Goal: Transaction & Acquisition: Purchase product/service

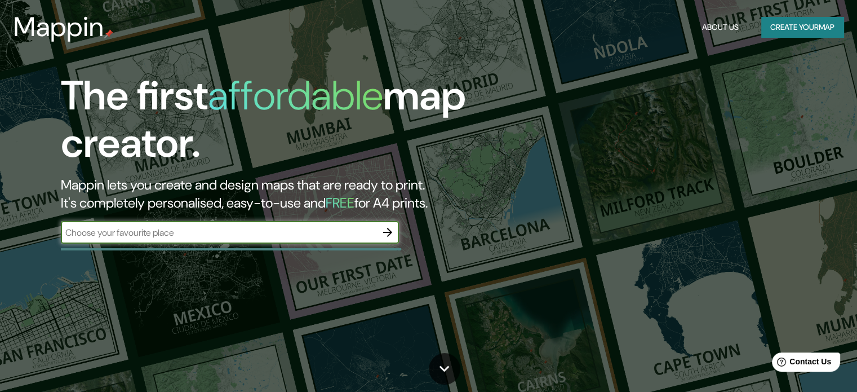
click at [794, 22] on button "Create your map" at bounding box center [803, 27] width 82 height 21
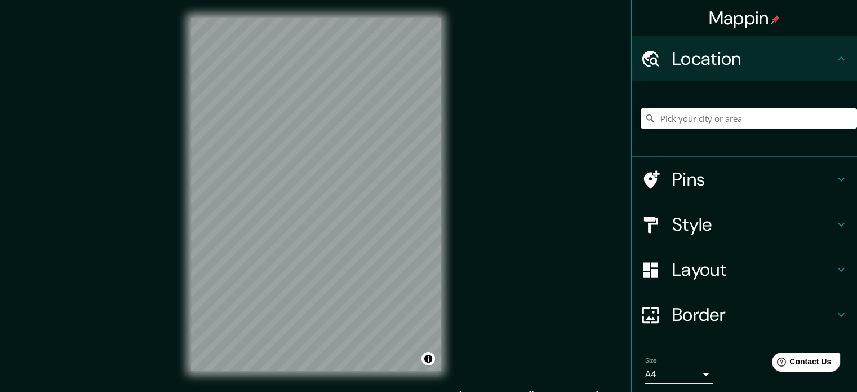
click at [739, 117] on input "Pick your city or area" at bounding box center [749, 118] width 216 height 20
type input "BOGOTA"
click at [711, 121] on input "BOGOTA" at bounding box center [749, 118] width 216 height 20
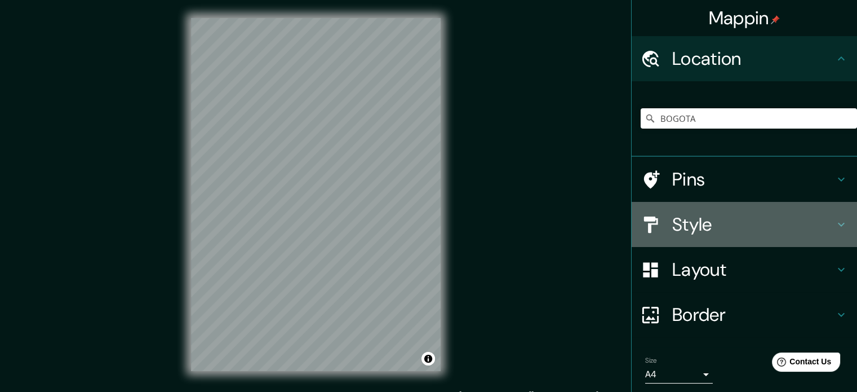
click at [672, 244] on div "Style" at bounding box center [744, 224] width 225 height 45
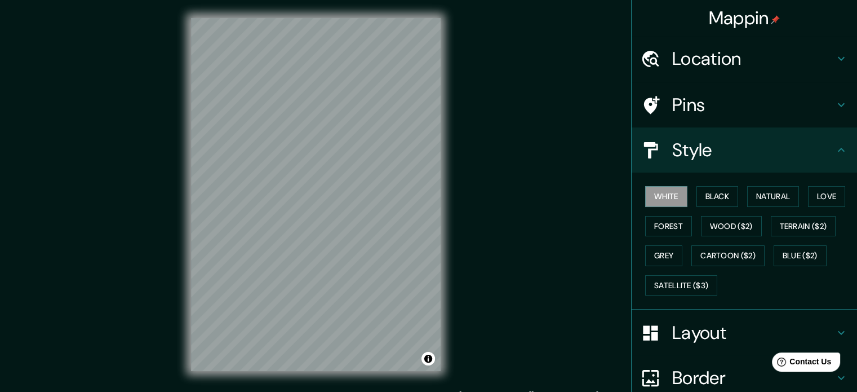
click at [732, 193] on div "White Black Natural Love Forest Wood ($2) Terrain ($2) Grey Cartoon ($2) Blue (…" at bounding box center [749, 241] width 216 height 118
click at [722, 194] on button "Black" at bounding box center [718, 196] width 42 height 21
click at [771, 196] on button "Natural" at bounding box center [774, 196] width 52 height 21
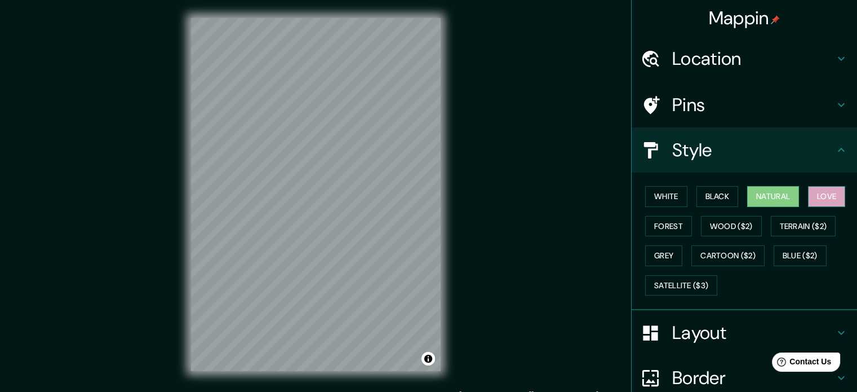
click at [819, 198] on button "Love" at bounding box center [826, 196] width 37 height 21
click at [752, 204] on button "Natural" at bounding box center [774, 196] width 52 height 21
click at [674, 232] on button "Forest" at bounding box center [668, 226] width 47 height 21
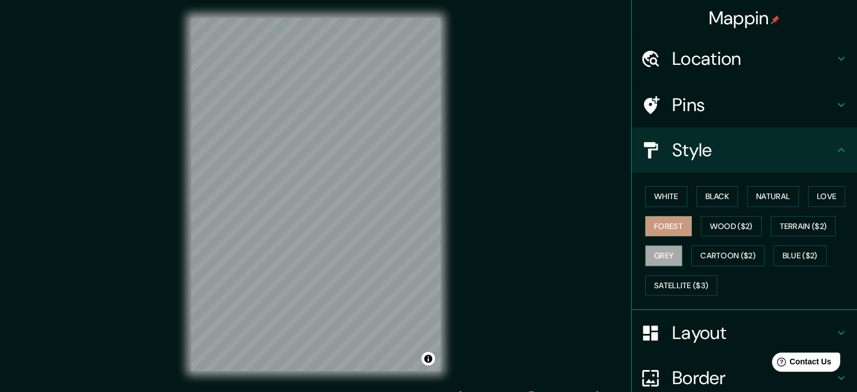
click at [672, 246] on button "Grey" at bounding box center [663, 255] width 37 height 21
click at [764, 199] on button "Natural" at bounding box center [774, 196] width 52 height 21
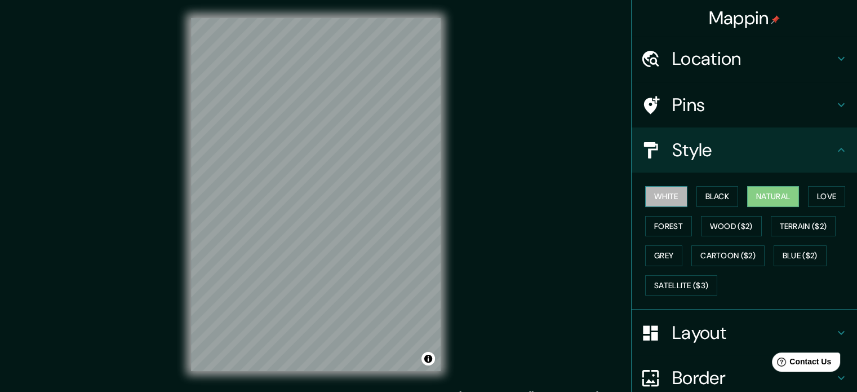
click at [668, 198] on button "White" at bounding box center [666, 196] width 42 height 21
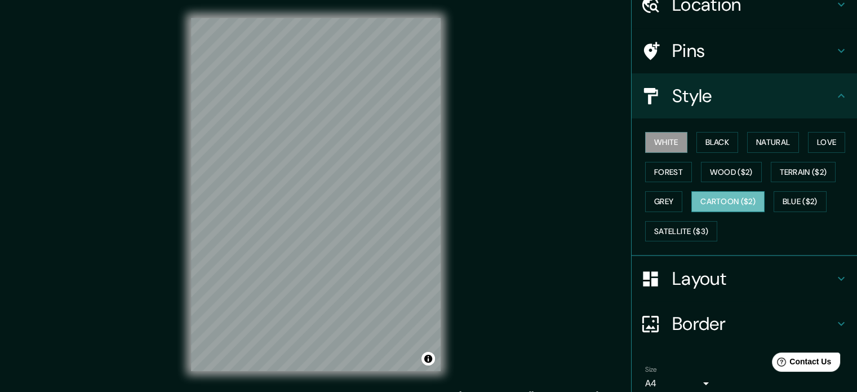
scroll to position [56, 0]
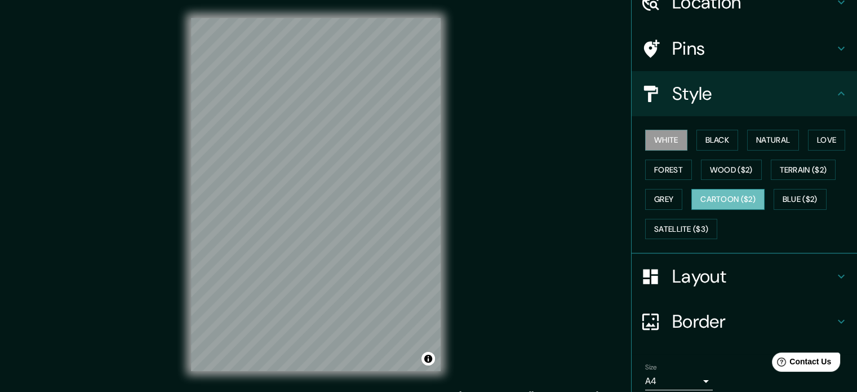
click at [724, 196] on button "Cartoon ($2)" at bounding box center [728, 199] width 73 height 21
click at [675, 143] on button "White" at bounding box center [666, 140] width 42 height 21
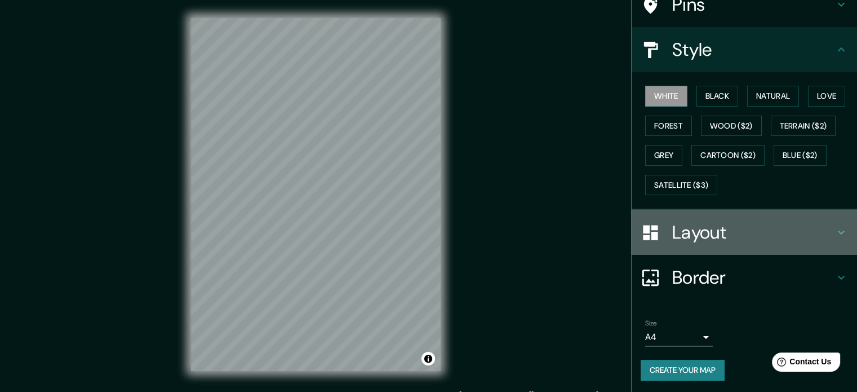
click at [721, 228] on h4 "Layout" at bounding box center [754, 232] width 162 height 23
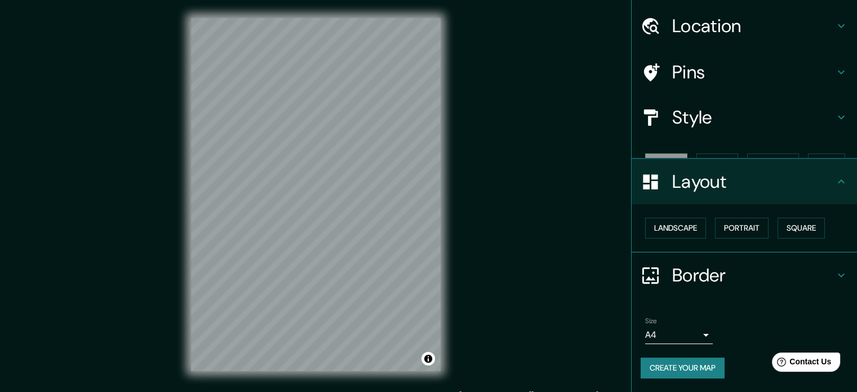
scroll to position [12, 0]
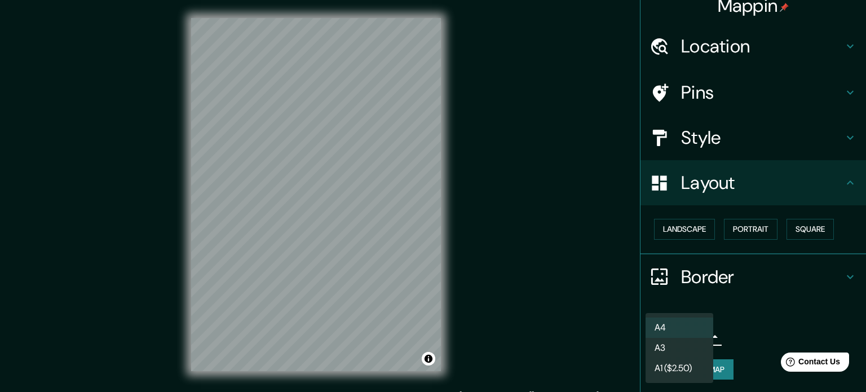
click at [669, 338] on body "Mappin Location BOGOTA Pins Style Layout Landscape Portrait Square Border Choos…" at bounding box center [433, 196] width 866 height 392
click at [675, 347] on li "A3" at bounding box center [679, 348] width 68 height 20
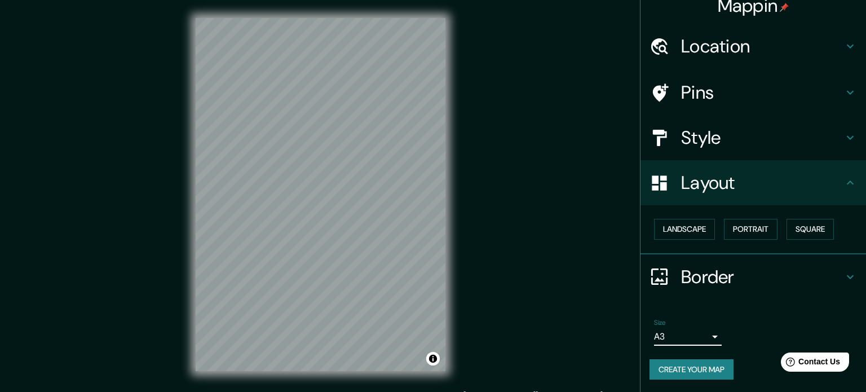
click at [680, 333] on body "Mappin Location BOGOTA Pins Style Layout Landscape Portrait Square Border Choos…" at bounding box center [433, 196] width 866 height 392
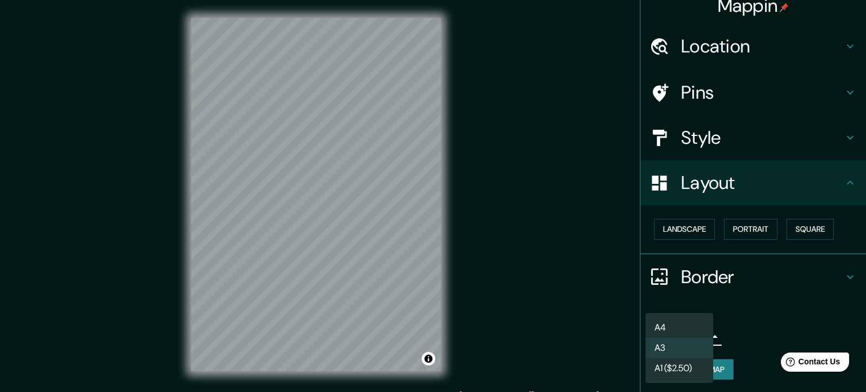
click at [666, 327] on li "A4" at bounding box center [679, 327] width 68 height 20
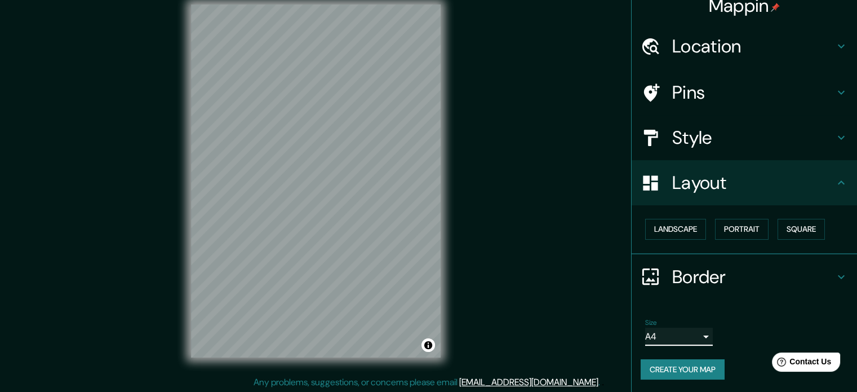
scroll to position [15, 0]
click at [673, 325] on div "Size A4 single" at bounding box center [679, 332] width 68 height 27
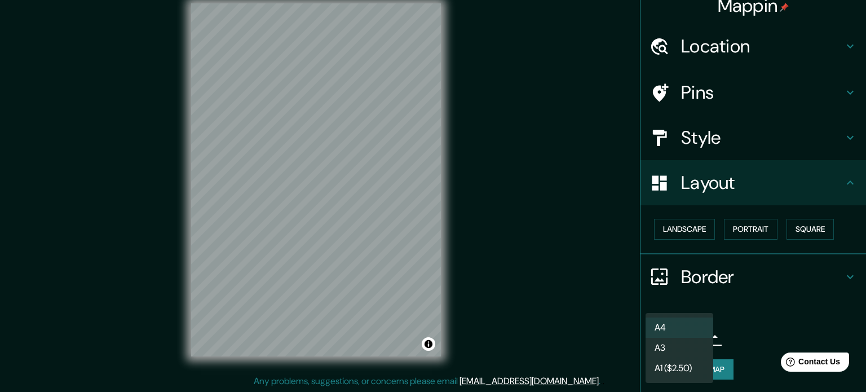
click at [674, 330] on body "Mappin Location BOGOTA Pins Style Layout Landscape Portrait Square Border Choos…" at bounding box center [433, 181] width 866 height 392
click at [672, 353] on li "A3" at bounding box center [679, 348] width 68 height 20
type input "a4"
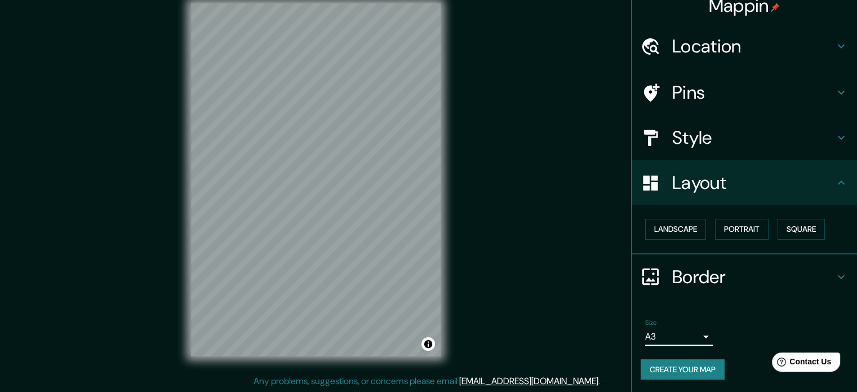
click at [706, 365] on button "Create your map" at bounding box center [683, 369] width 84 height 21
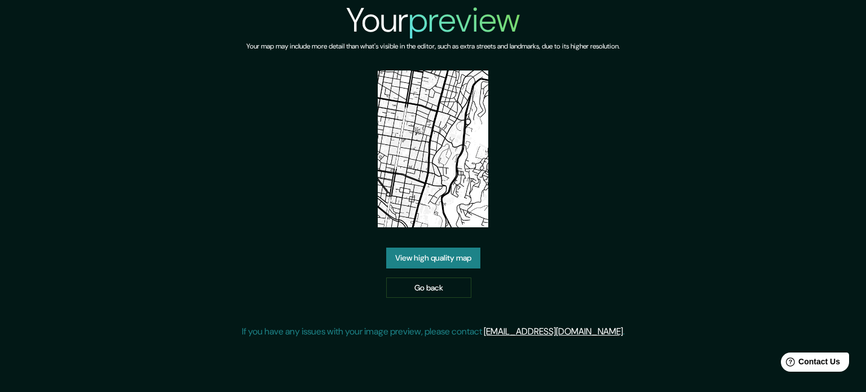
click at [446, 260] on link "View high quality map" at bounding box center [433, 257] width 94 height 21
